Goal: Transaction & Acquisition: Purchase product/service

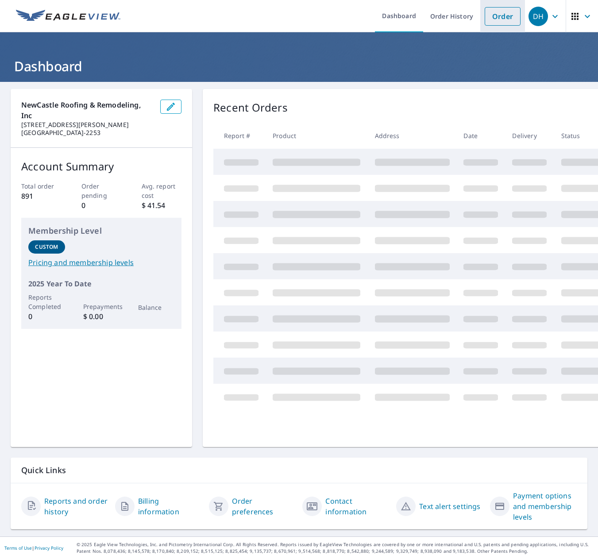
click at [495, 19] on link "Order" at bounding box center [503, 16] width 36 height 19
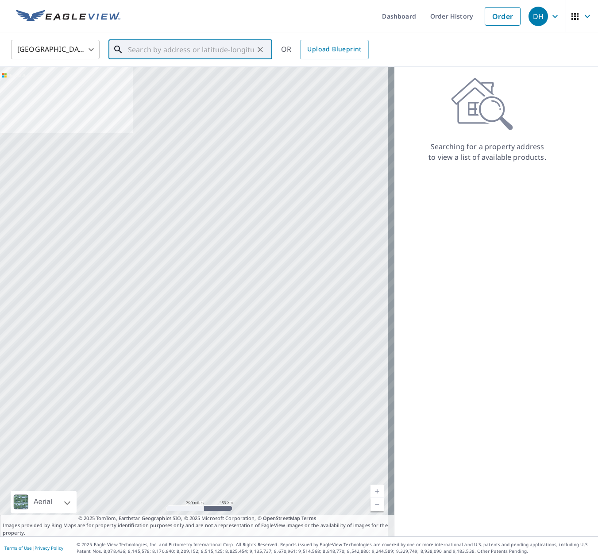
click at [210, 54] on input "text" at bounding box center [191, 49] width 126 height 25
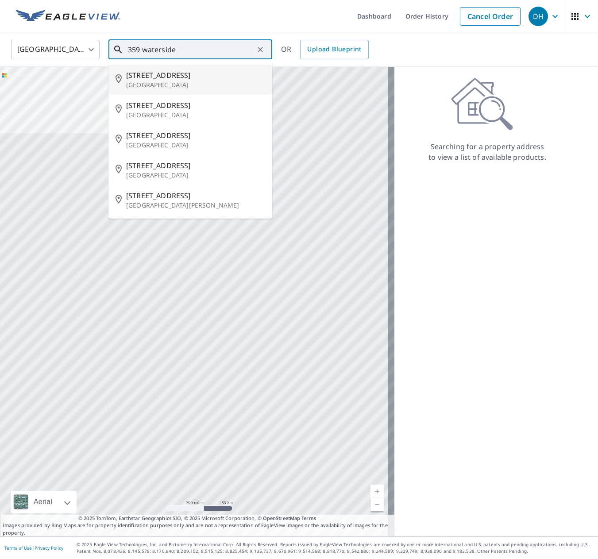
click at [183, 75] on span "[STREET_ADDRESS]" at bounding box center [195, 75] width 139 height 11
type input "[STREET_ADDRESS]"
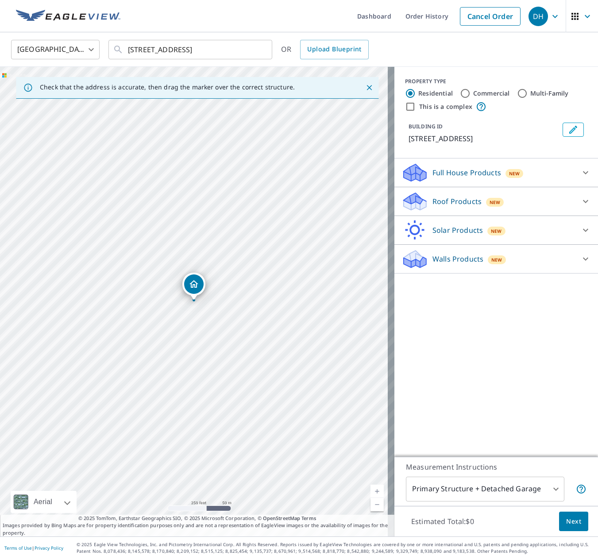
click at [465, 196] on p "Roof Products" at bounding box center [456, 201] width 49 height 11
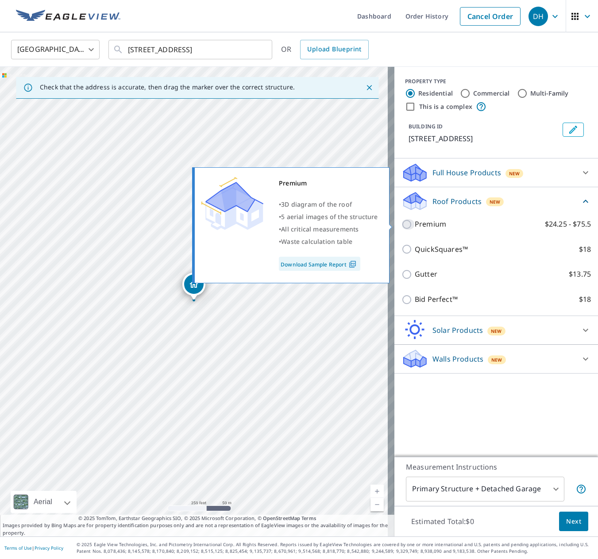
click at [401, 225] on input "Premium $24.25 - $75.5" at bounding box center [407, 224] width 13 height 11
checkbox input "true"
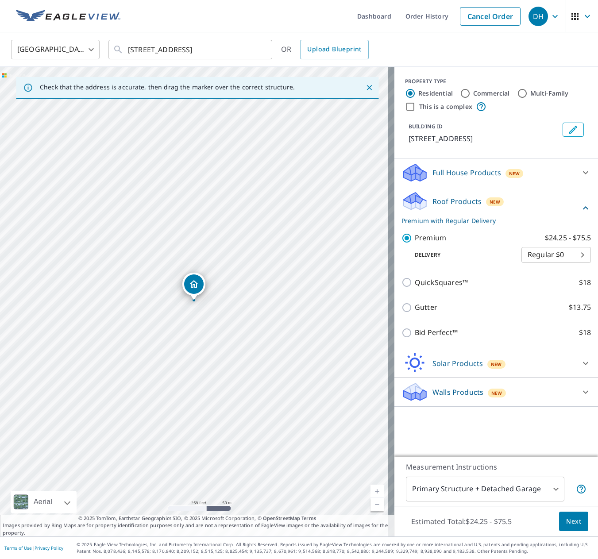
click at [528, 488] on body "DH DH Dashboard Order History Cancel Order DH [GEOGRAPHIC_DATA] US ​ [STREET_AD…" at bounding box center [299, 279] width 598 height 559
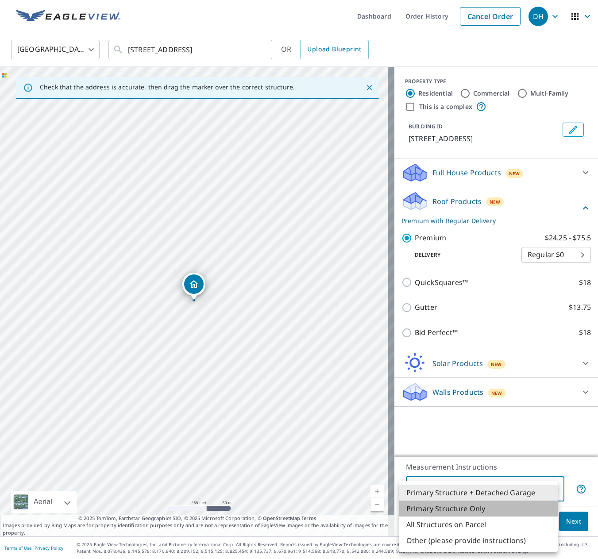
click at [509, 505] on li "Primary Structure Only" at bounding box center [478, 508] width 158 height 16
type input "2"
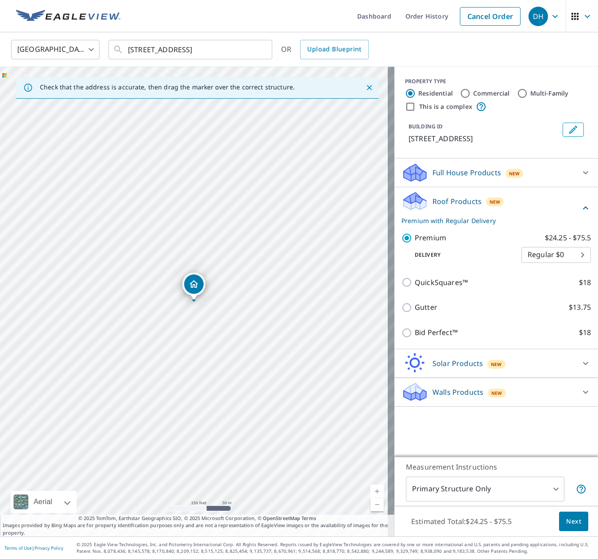
click at [574, 531] on div "Estimated Total: $24.25 - $75.5 Next" at bounding box center [496, 521] width 204 height 31
click at [573, 522] on span "Next" at bounding box center [573, 521] width 15 height 11
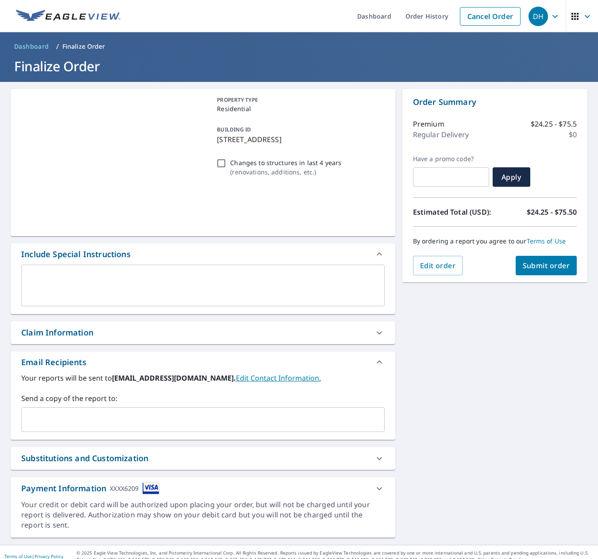
click at [69, 389] on div "Your reports will be sent to [EMAIL_ADDRESS][DOMAIN_NAME]. Edit Contact Informa…" at bounding box center [202, 402] width 363 height 59
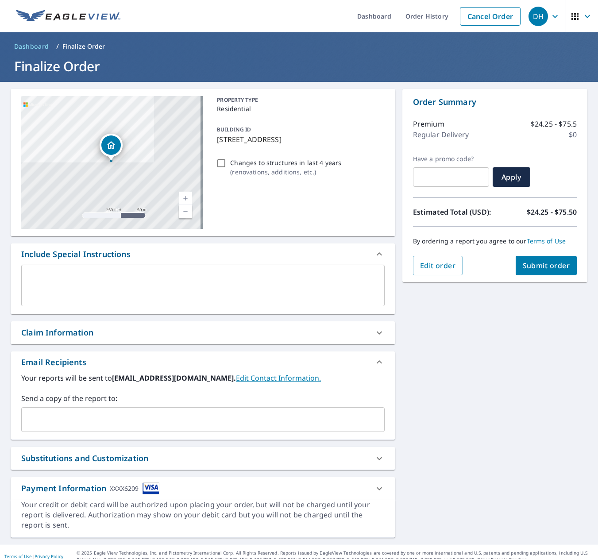
click at [77, 327] on div "Claim Information" at bounding box center [57, 333] width 72 height 12
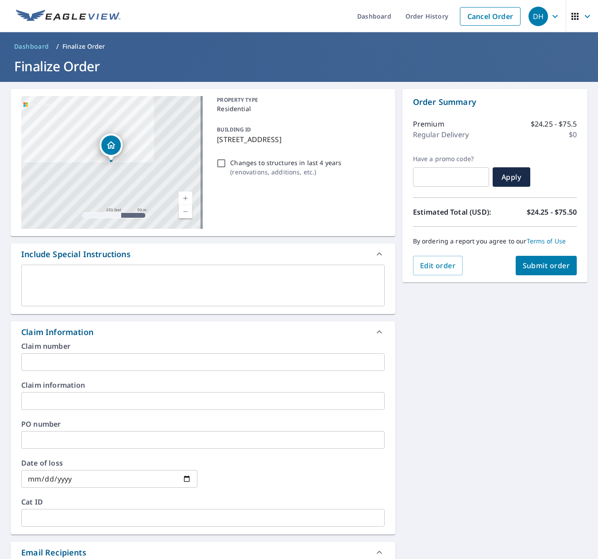
click at [70, 360] on input "text" at bounding box center [202, 362] width 363 height 18
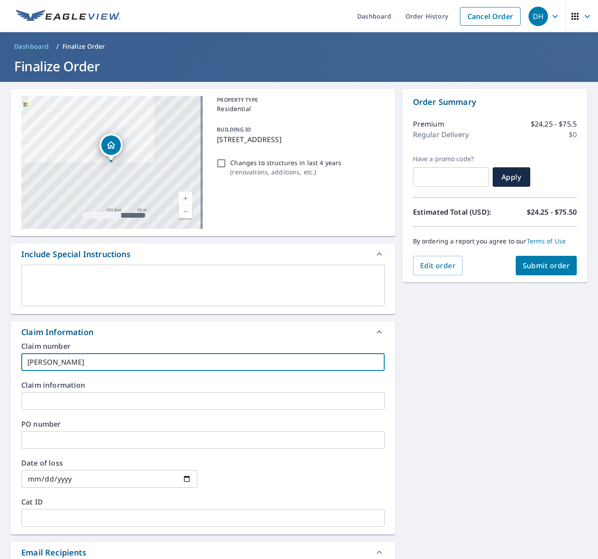
type input "[PERSON_NAME]"
click at [532, 264] on span "Submit order" at bounding box center [546, 266] width 47 height 10
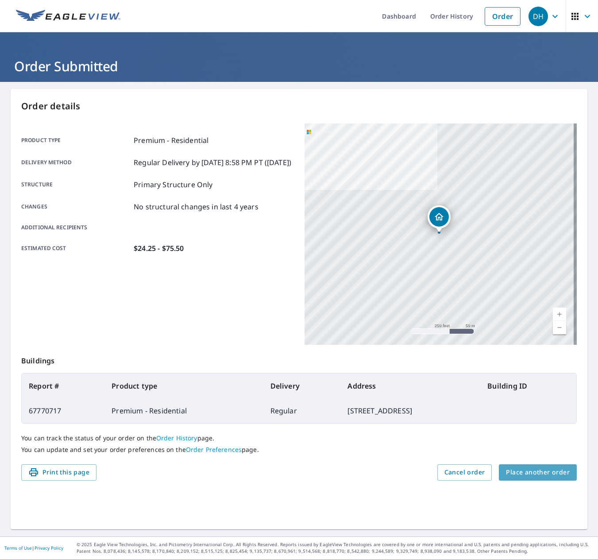
click at [536, 475] on span "Place another order" at bounding box center [538, 472] width 64 height 11
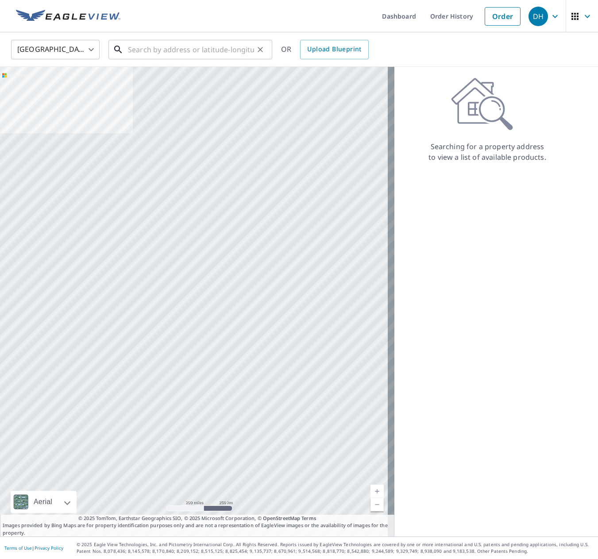
click at [140, 54] on input "text" at bounding box center [191, 49] width 126 height 25
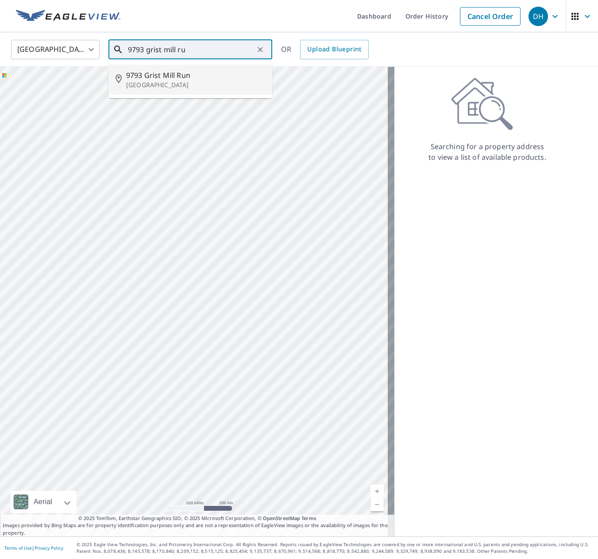
click at [181, 92] on li "[STREET_ADDRESS]" at bounding box center [190, 80] width 164 height 30
type input "[STREET_ADDRESS]"
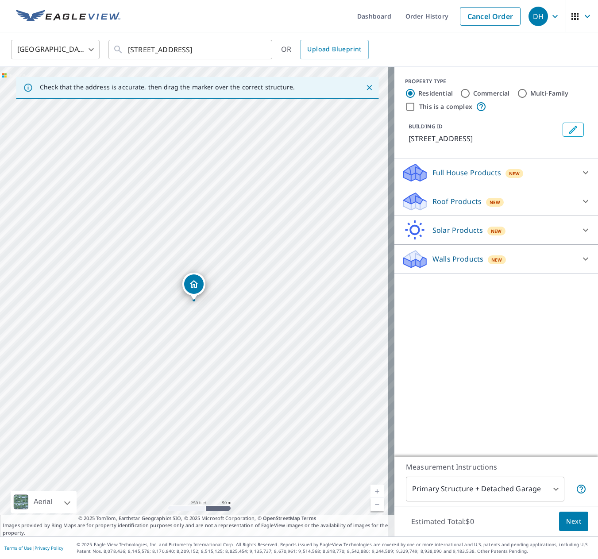
click at [441, 212] on div "Roof Products New" at bounding box center [487, 201] width 173 height 21
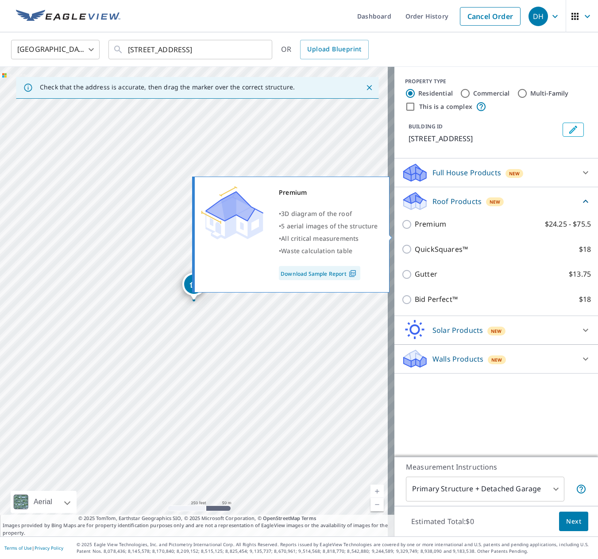
click at [401, 230] on input "Premium $24.25 - $75.5" at bounding box center [407, 224] width 13 height 11
checkbox input "true"
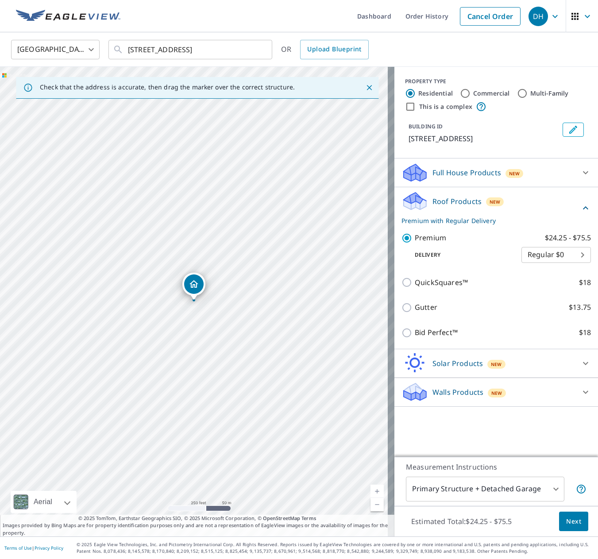
click at [539, 492] on body "DH DH Dashboard Order History Cancel Order DH [GEOGRAPHIC_DATA] US ​ 9793 Grist…" at bounding box center [299, 279] width 598 height 559
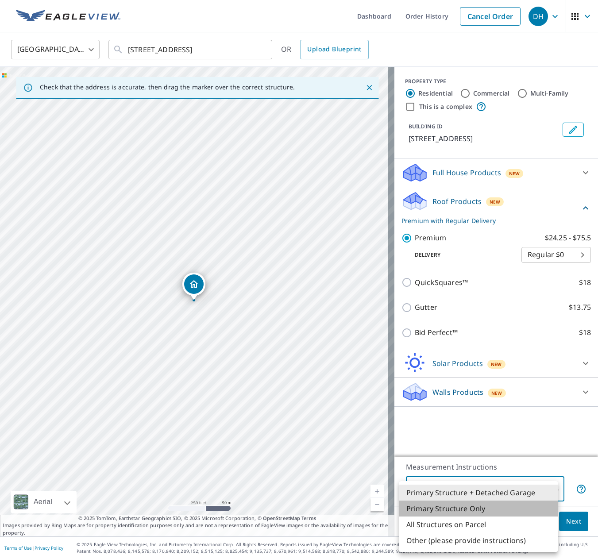
click at [514, 505] on li "Primary Structure Only" at bounding box center [478, 508] width 158 height 16
type input "2"
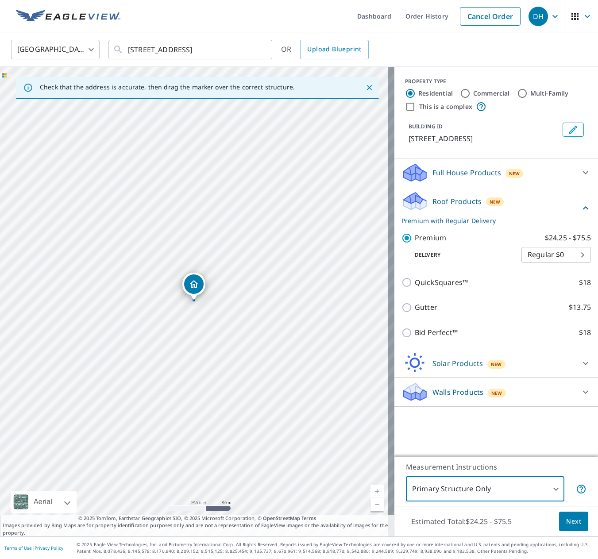
click at [559, 523] on button "Next" at bounding box center [573, 522] width 29 height 20
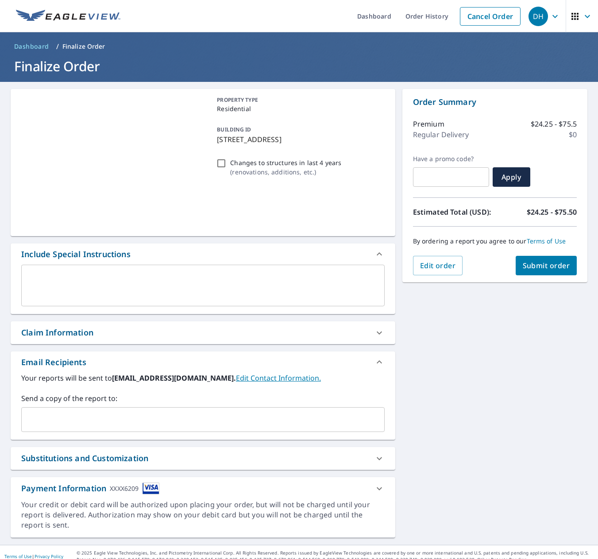
click at [93, 380] on label "Your reports will be sent to [EMAIL_ADDRESS][DOMAIN_NAME]. Edit Contact Informa…" at bounding box center [202, 378] width 363 height 11
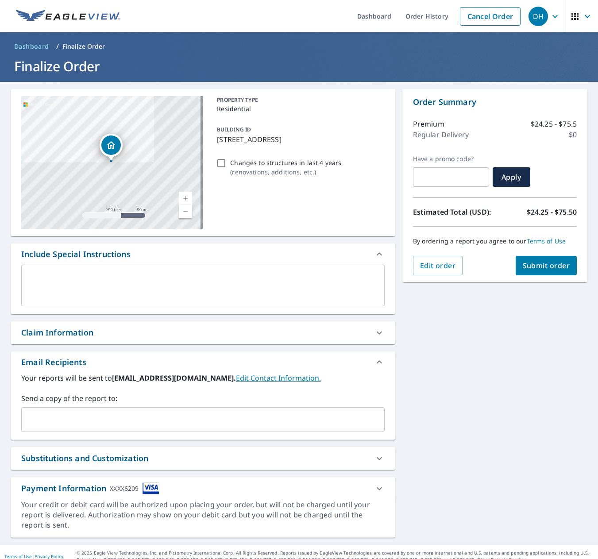
click at [79, 338] on div "Claim Information" at bounding box center [57, 333] width 72 height 12
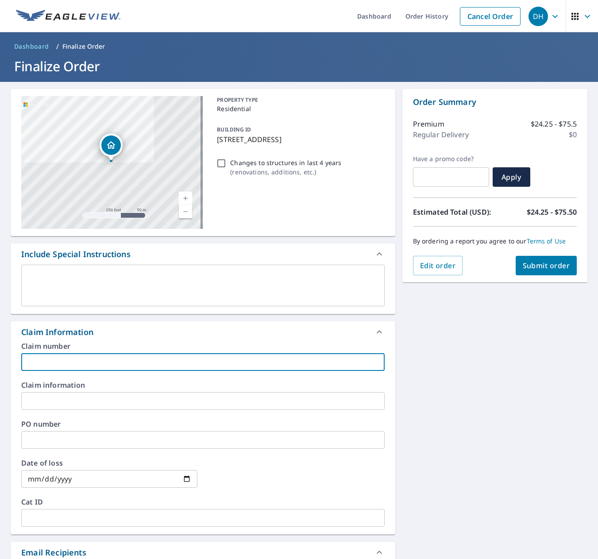
click at [68, 358] on input "text" at bounding box center [202, 362] width 363 height 18
type input "[PERSON_NAME]"
click at [540, 261] on span "Submit order" at bounding box center [546, 266] width 47 height 10
